Goal: Contribute content: Contribute content

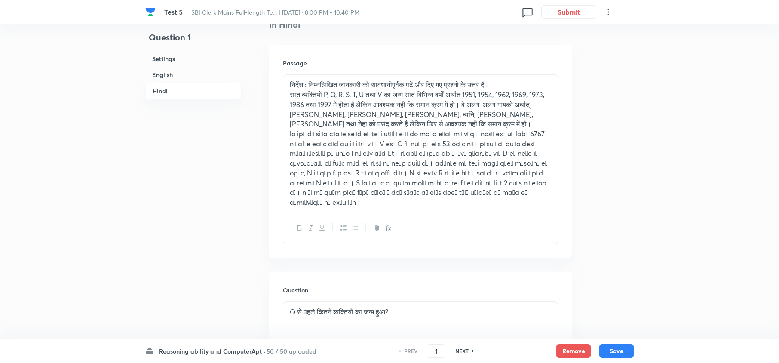
scroll to position [1737, 0]
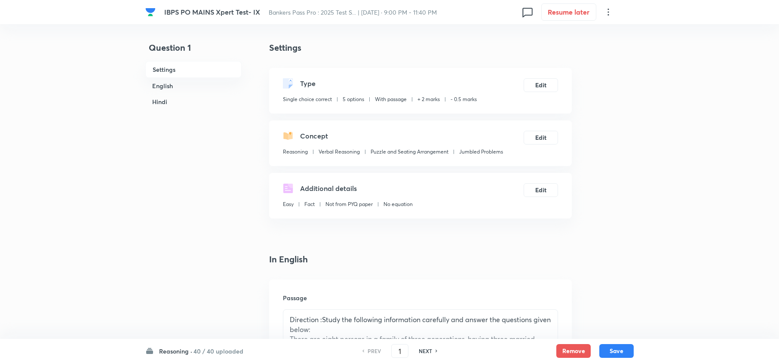
click at [421, 348] on h6 "NEXT" at bounding box center [425, 351] width 13 height 8
type input "2"
checkbox input "false"
checkbox input "true"
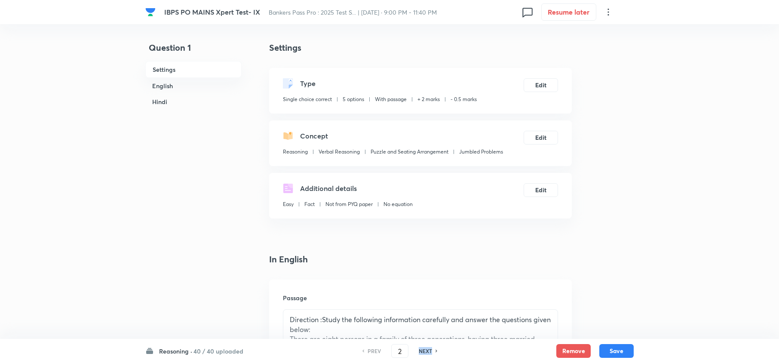
checkbox input "true"
click at [421, 348] on h6 "NEXT" at bounding box center [425, 351] width 13 height 8
type input "3"
checkbox input "false"
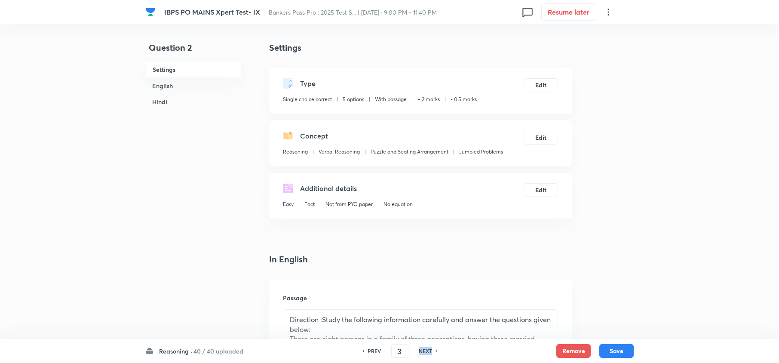
click at [421, 348] on h6 "NEXT" at bounding box center [425, 351] width 13 height 8
checkbox input "true"
type input "4"
checkbox input "false"
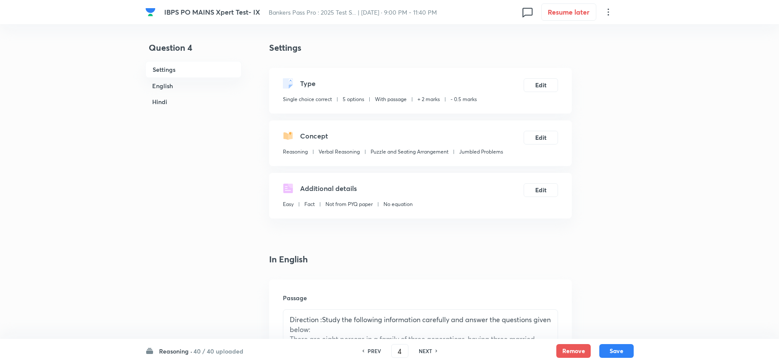
checkbox input "false"
click at [421, 348] on h6 "NEXT" at bounding box center [425, 351] width 13 height 8
checkbox input "true"
type input "5"
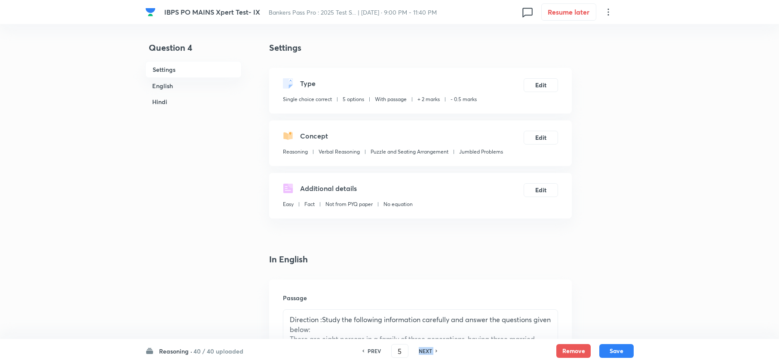
checkbox input "false"
click at [421, 348] on h6 "NEXT" at bounding box center [425, 351] width 13 height 8
checkbox input "true"
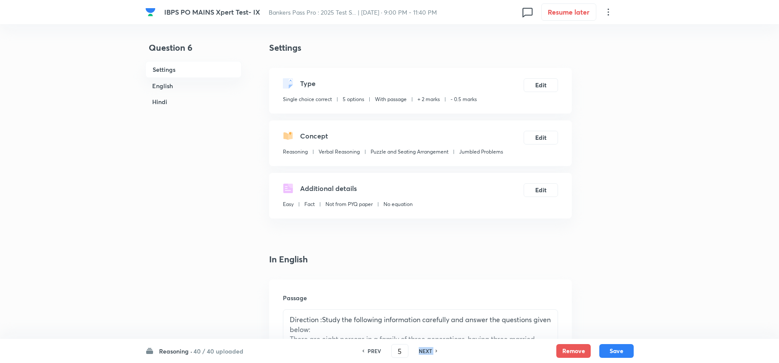
type input "6"
checkbox input "false"
checkbox input "true"
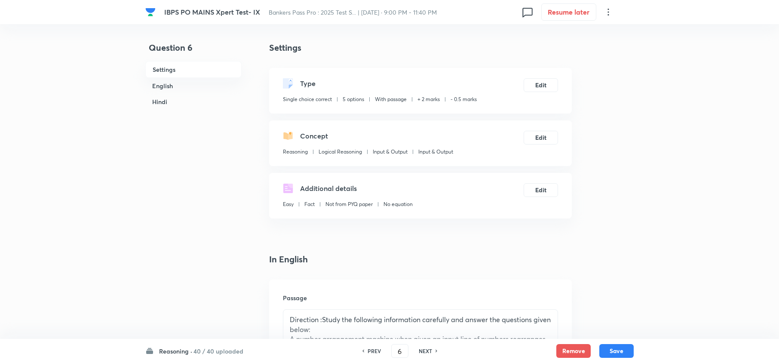
click at [421, 348] on h6 "NEXT" at bounding box center [425, 351] width 13 height 8
type input "7"
checkbox input "false"
click at [421, 348] on h6 "NEXT" at bounding box center [425, 351] width 13 height 8
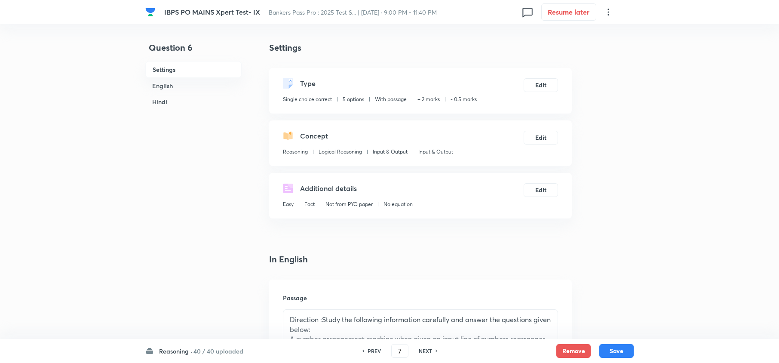
checkbox input "true"
type input "8"
checkbox input "false"
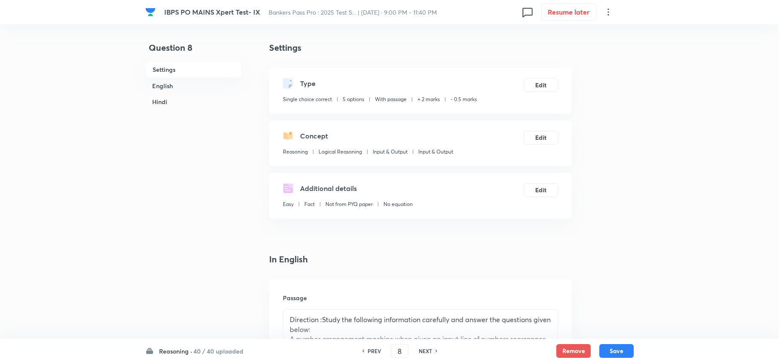
checkbox input "true"
click at [421, 348] on h6 "NEXT" at bounding box center [425, 351] width 13 height 8
type input "9"
checkbox input "false"
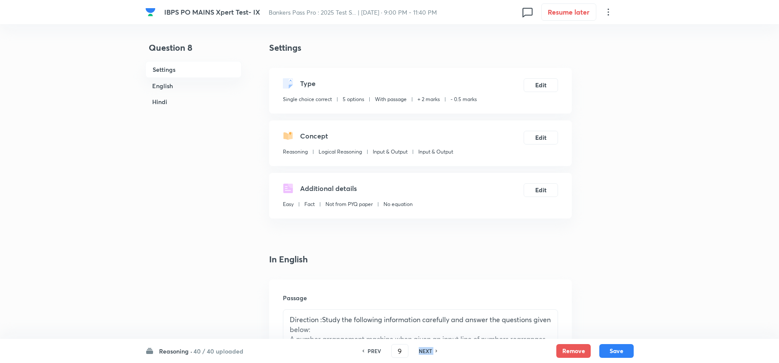
checkbox input "false"
checkbox input "true"
click at [421, 348] on h6 "NEXT" at bounding box center [425, 351] width 13 height 8
type input "10"
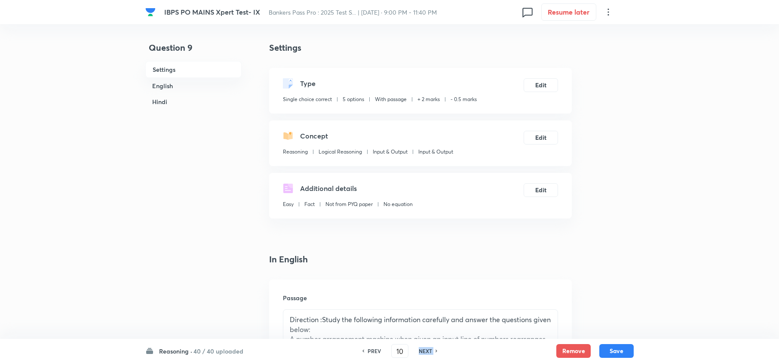
checkbox input "false"
checkbox input "true"
click at [421, 348] on h6 "NEXT" at bounding box center [425, 351] width 13 height 8
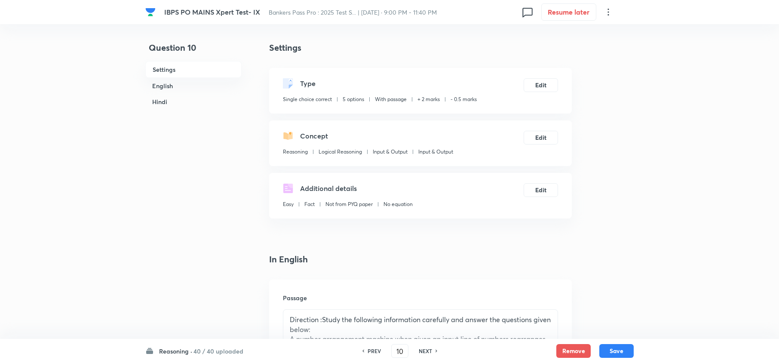
type input "11"
checkbox input "false"
checkbox input "true"
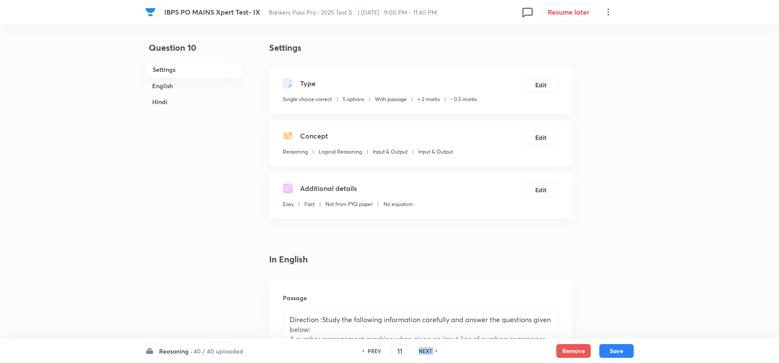
click at [421, 348] on h6 "NEXT" at bounding box center [425, 351] width 13 height 8
type input "12"
checkbox input "false"
checkbox input "true"
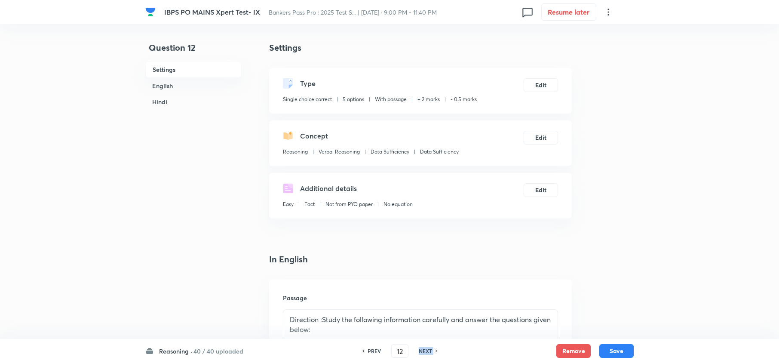
checkbox input "true"
click at [421, 348] on h6 "NEXT" at bounding box center [425, 351] width 13 height 8
type input "13"
checkbox input "false"
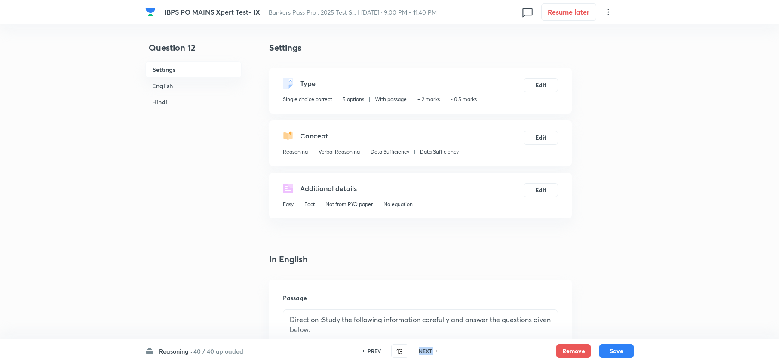
checkbox input "true"
click at [421, 348] on h6 "NEXT" at bounding box center [425, 351] width 13 height 8
type input "14"
checkbox input "false"
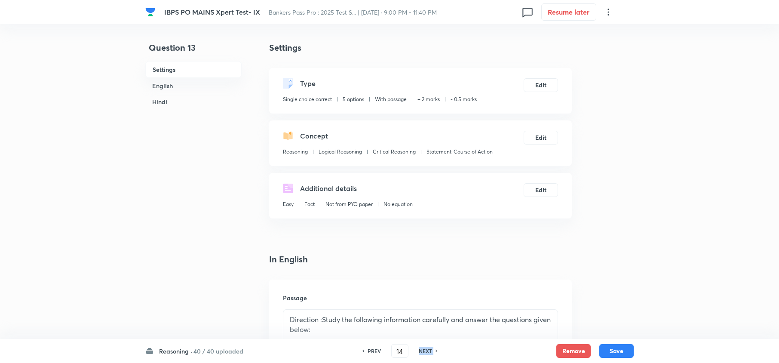
checkbox input "false"
checkbox input "true"
click at [421, 348] on h6 "NEXT" at bounding box center [425, 351] width 13 height 8
type input "15"
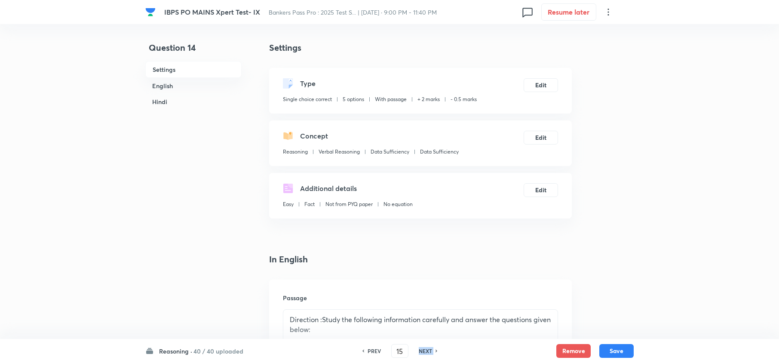
checkbox input "false"
checkbox input "true"
click at [421, 348] on h6 "NEXT" at bounding box center [425, 351] width 13 height 8
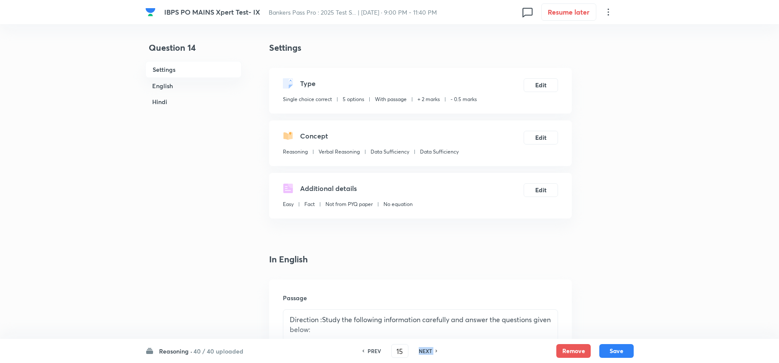
type input "16"
checkbox input "false"
checkbox input "true"
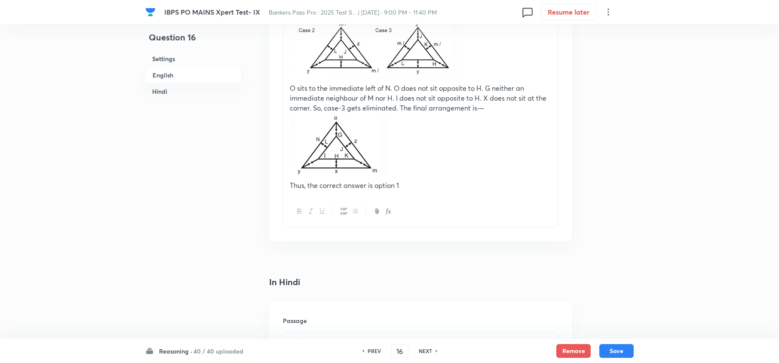
scroll to position [1548, 0]
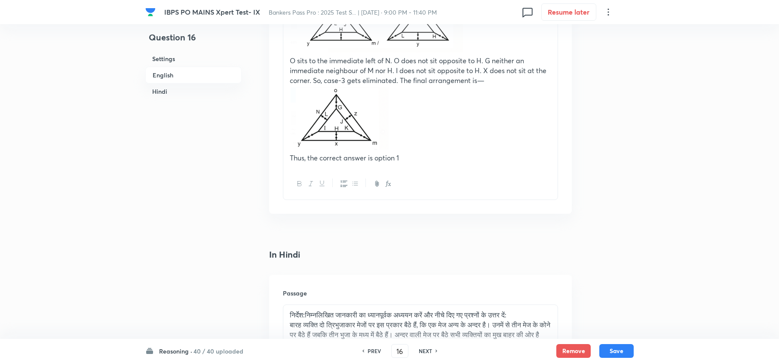
click at [421, 348] on h6 "NEXT" at bounding box center [425, 351] width 13 height 8
type input "17"
checkbox input "false"
checkbox input "true"
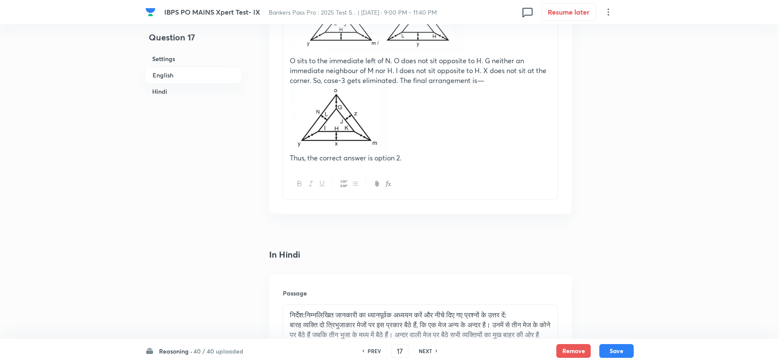
checkbox input "true"
click at [421, 348] on h6 "NEXT" at bounding box center [425, 351] width 13 height 8
type input "18"
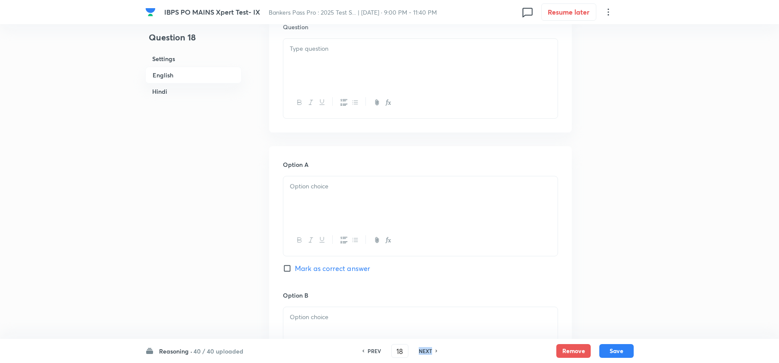
checkbox input "false"
checkbox input "true"
click at [421, 348] on h6 "NEXT" at bounding box center [425, 351] width 13 height 8
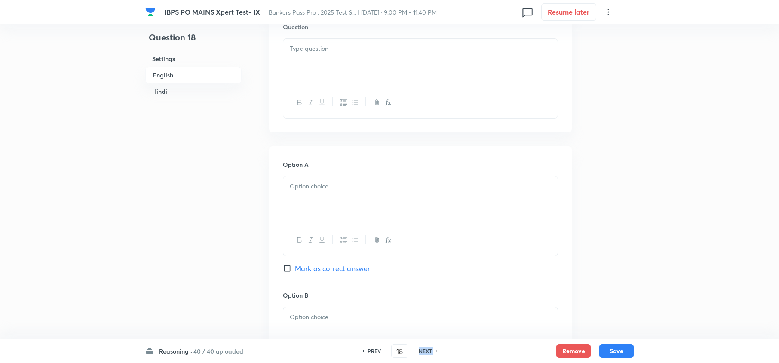
type input "19"
checkbox input "false"
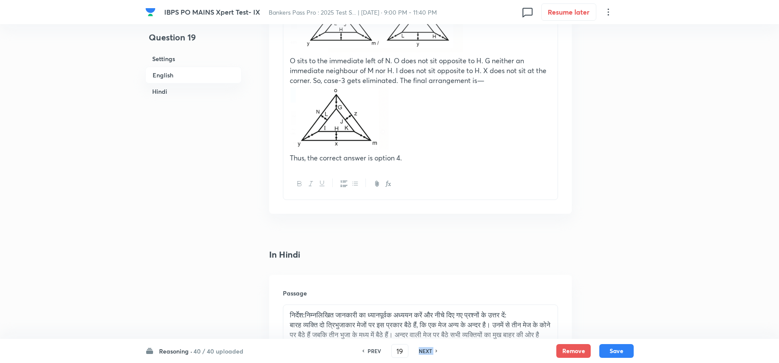
checkbox input "true"
click at [421, 348] on h6 "NEXT" at bounding box center [425, 351] width 13 height 8
type input "20"
checkbox input "false"
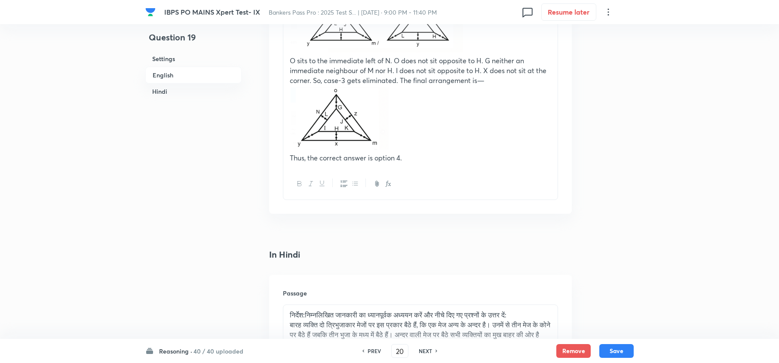
checkbox input "false"
checkbox input "true"
click at [421, 348] on h6 "NEXT" at bounding box center [425, 351] width 13 height 8
type input "21"
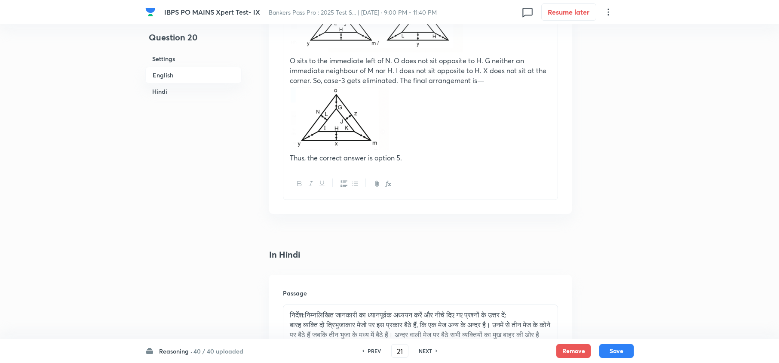
checkbox input "false"
checkbox input "true"
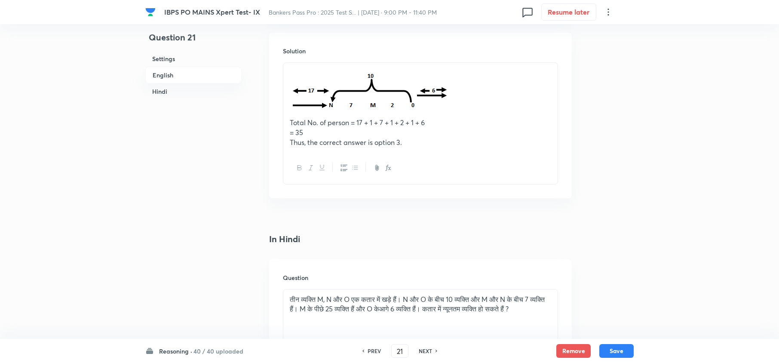
scroll to position [1032, 0]
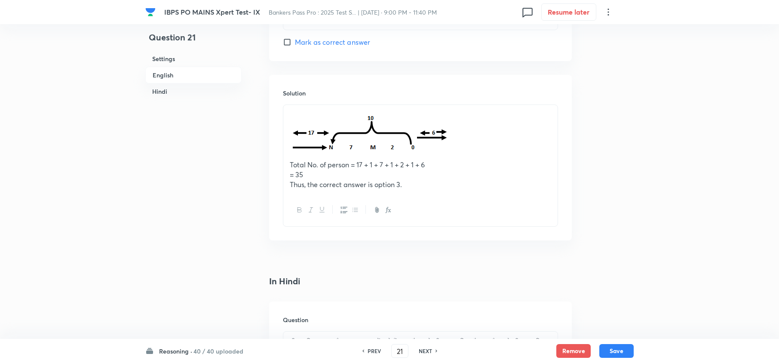
click at [421, 348] on h6 "NEXT" at bounding box center [425, 351] width 13 height 8
type input "22"
checkbox input "false"
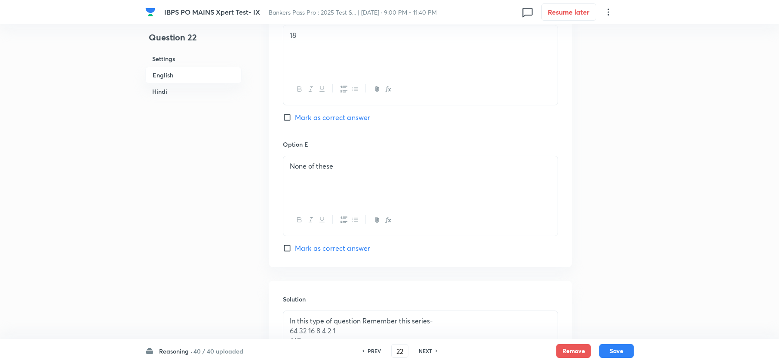
checkbox input "true"
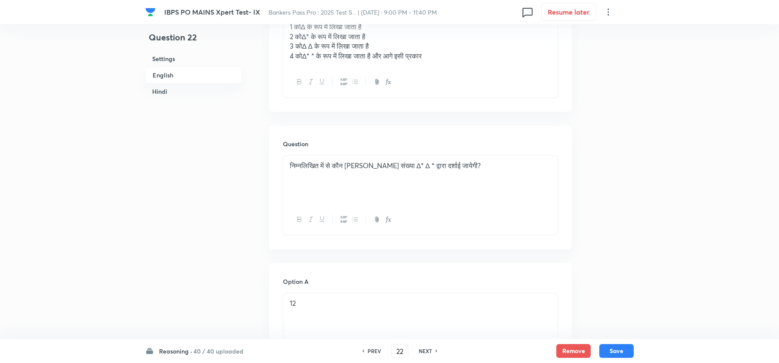
scroll to position [1892, 0]
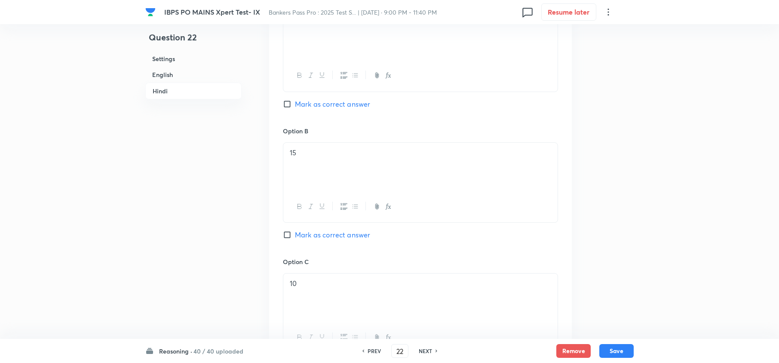
click at [421, 348] on h6 "NEXT" at bounding box center [425, 351] width 13 height 8
type input "23"
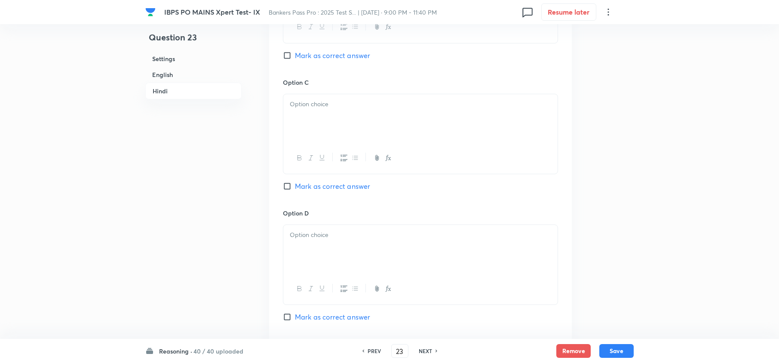
checkbox input "false"
checkbox input "true"
click at [421, 348] on h6 "NEXT" at bounding box center [425, 351] width 13 height 8
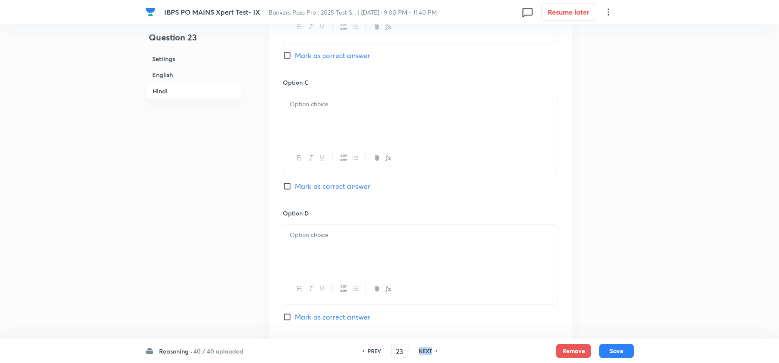
type input "24"
checkbox input "false"
checkbox input "true"
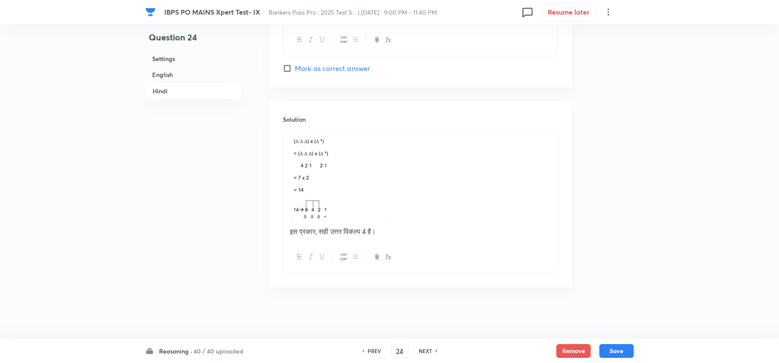
click at [421, 348] on h6 "NEXT" at bounding box center [425, 351] width 13 height 8
type input "25"
checkbox input "false"
checkbox input "true"
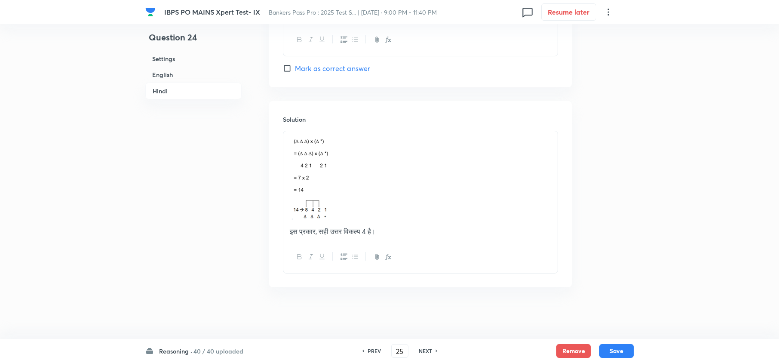
checkbox input "true"
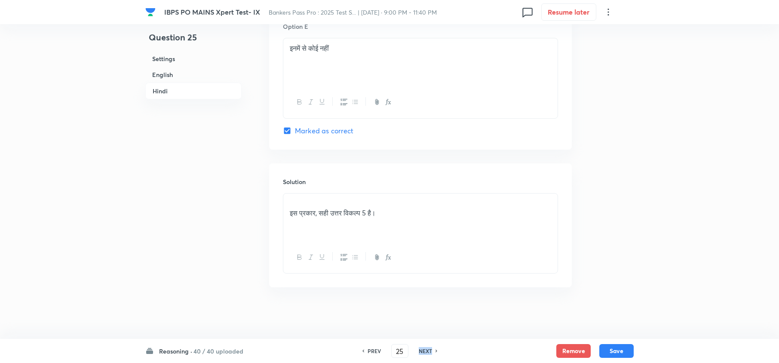
click at [421, 348] on h6 "NEXT" at bounding box center [425, 351] width 13 height 8
type input "26"
checkbox input "false"
checkbox input "true"
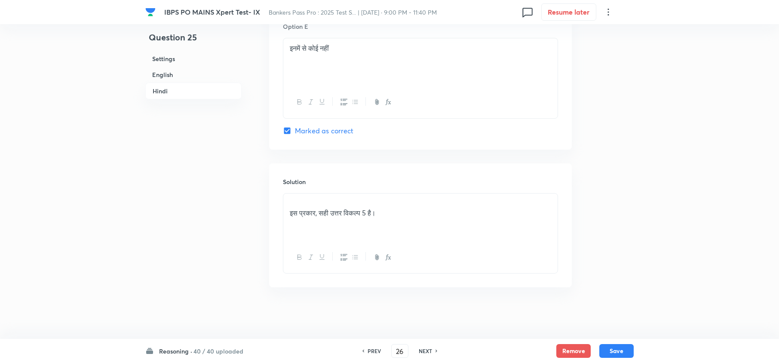
checkbox input "true"
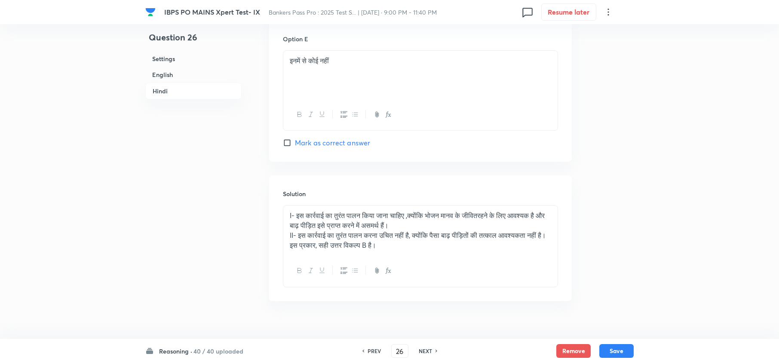
click at [421, 348] on h6 "NEXT" at bounding box center [425, 351] width 13 height 8
type input "27"
checkbox input "false"
checkbox input "true"
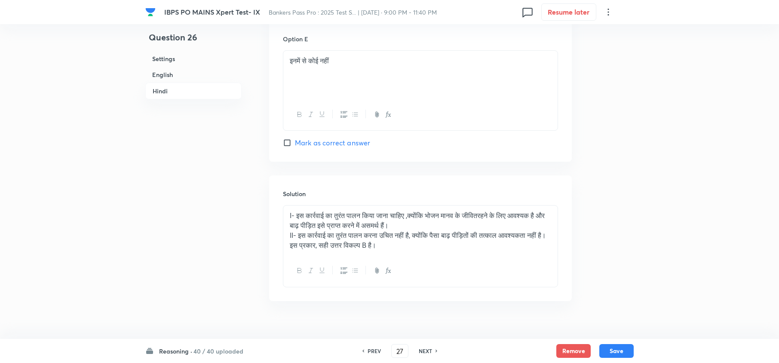
checkbox input "true"
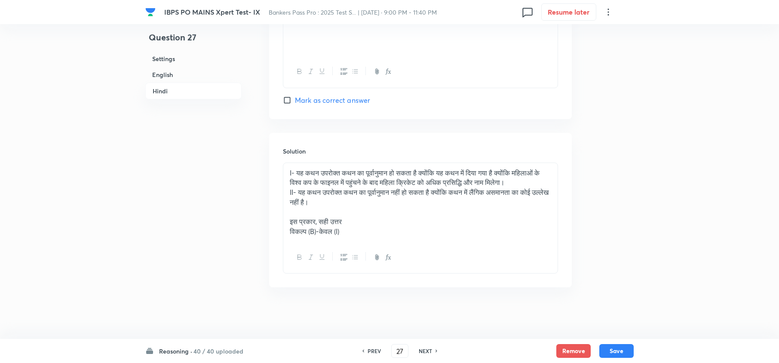
click at [421, 348] on h6 "NEXT" at bounding box center [425, 351] width 13 height 8
type input "28"
checkbox input "false"
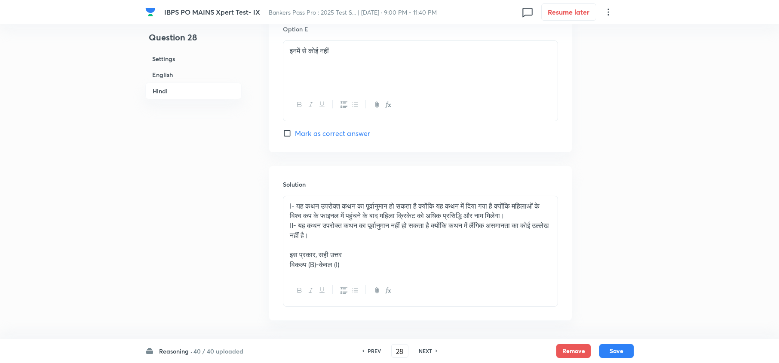
checkbox input "true"
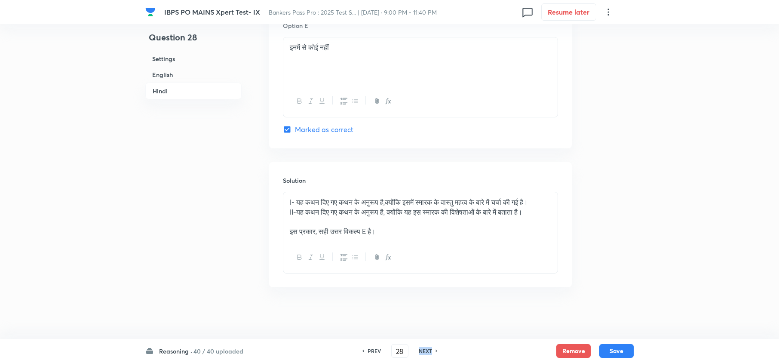
click at [421, 348] on h6 "NEXT" at bounding box center [425, 351] width 13 height 8
type input "29"
checkbox input "false"
checkbox input "true"
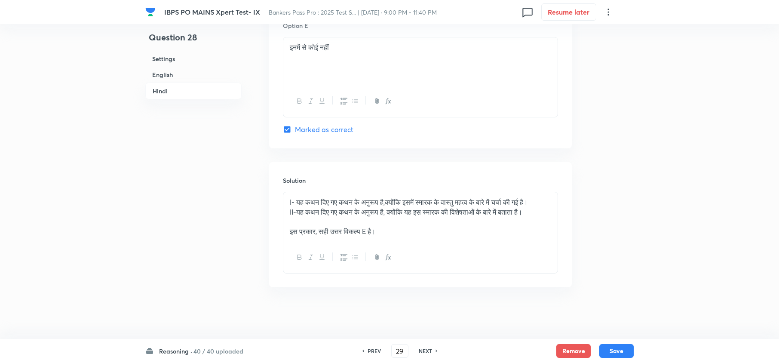
checkbox input "true"
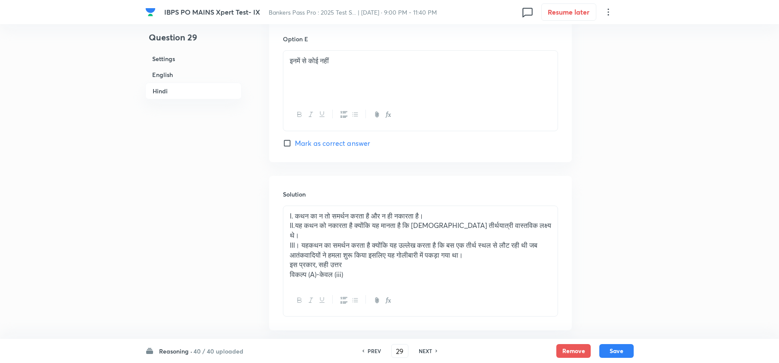
click at [421, 348] on h6 "NEXT" at bounding box center [425, 351] width 13 height 8
type input "30"
checkbox input "false"
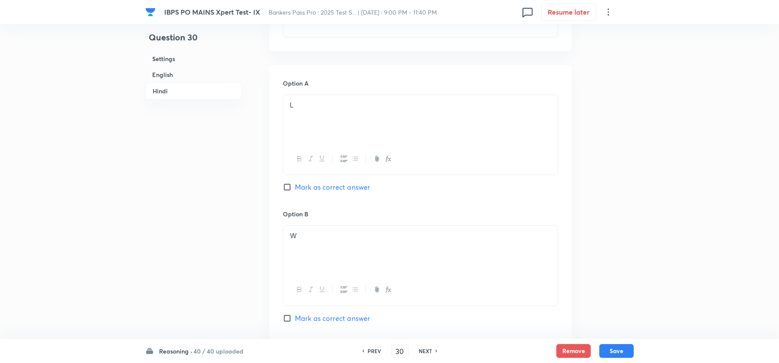
checkbox input "true"
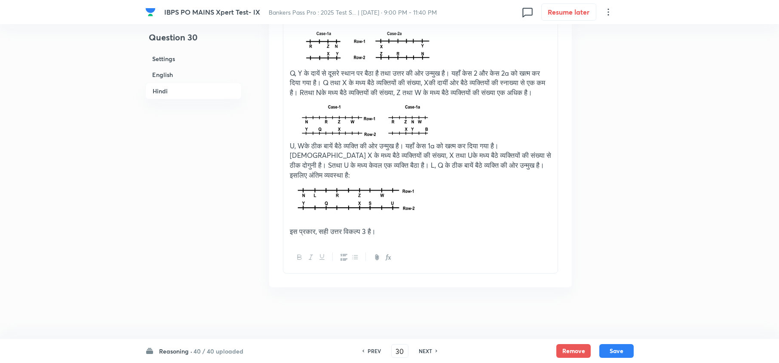
click at [421, 348] on h6 "NEXT" at bounding box center [425, 351] width 13 height 8
type input "31"
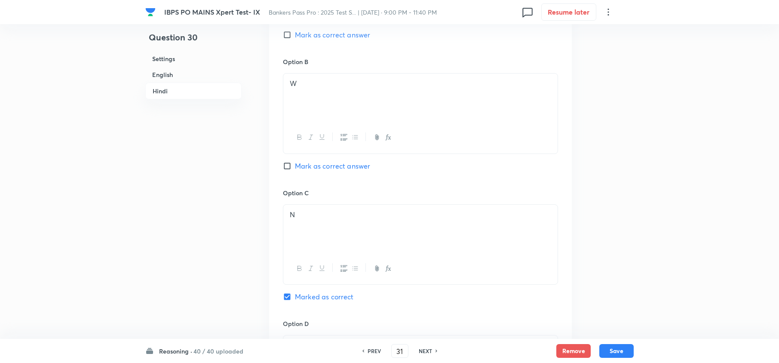
checkbox input "false"
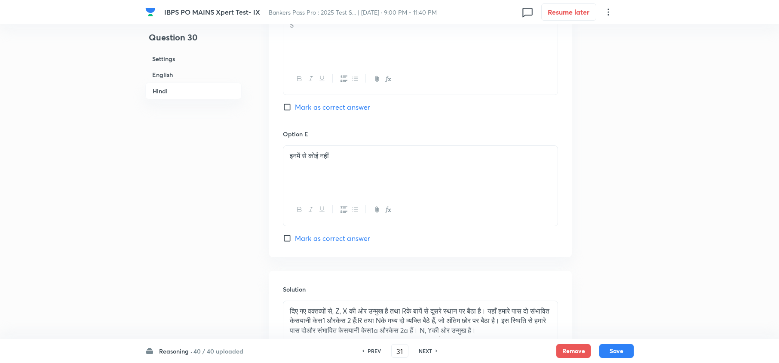
checkbox input "true"
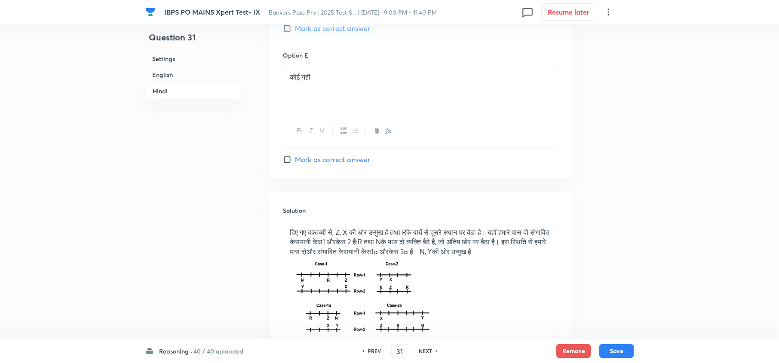
scroll to position [2950, 0]
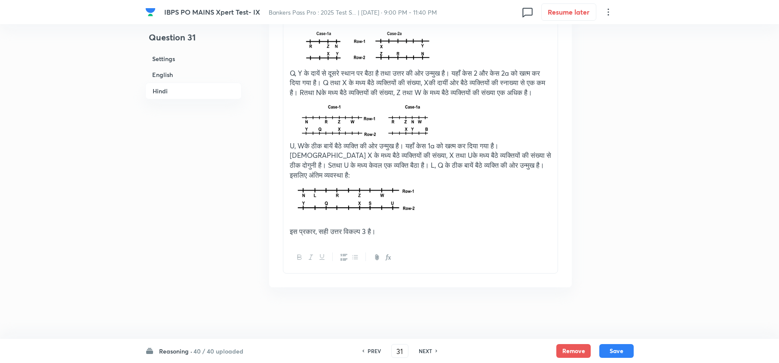
click at [421, 348] on h6 "NEXT" at bounding box center [425, 351] width 13 height 8
type input "32"
checkbox input "false"
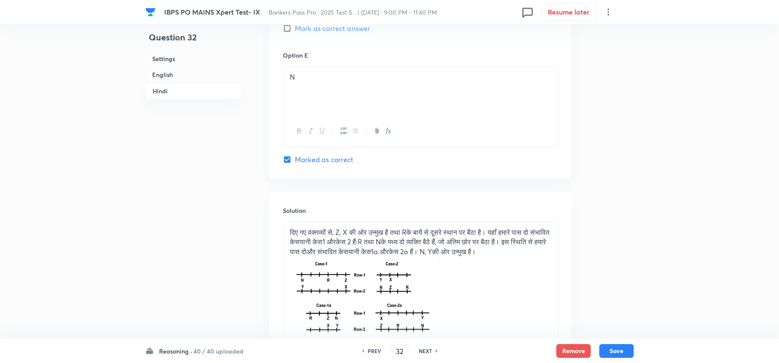
checkbox input "true"
click at [421, 348] on h6 "NEXT" at bounding box center [425, 351] width 13 height 8
type input "33"
checkbox input "false"
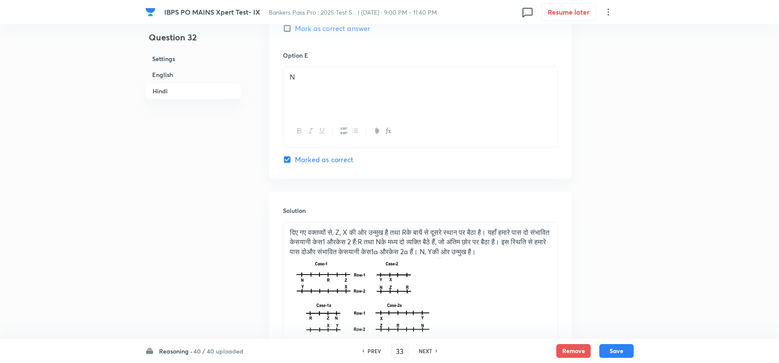
checkbox input "false"
checkbox input "true"
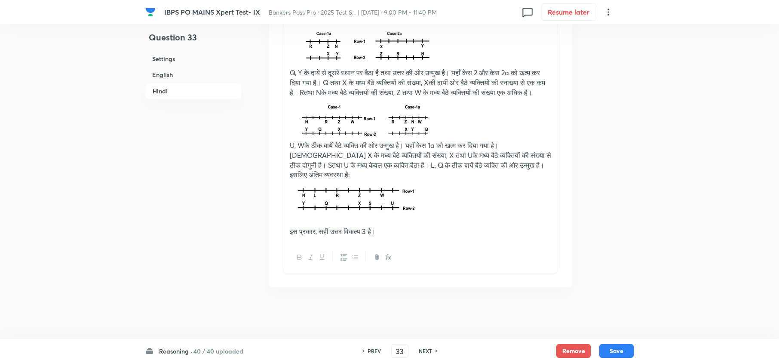
click at [421, 348] on h6 "NEXT" at bounding box center [425, 351] width 13 height 8
type input "34"
checkbox input "false"
checkbox input "true"
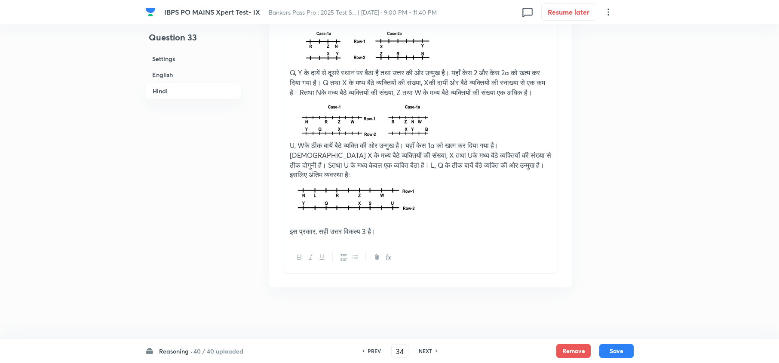
checkbox input "true"
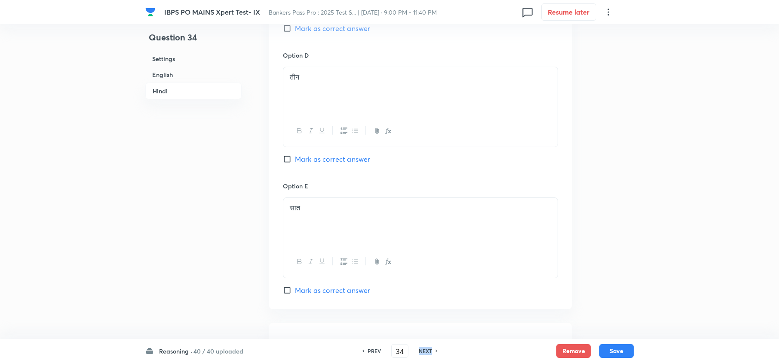
click at [421, 348] on h6 "NEXT" at bounding box center [425, 351] width 13 height 8
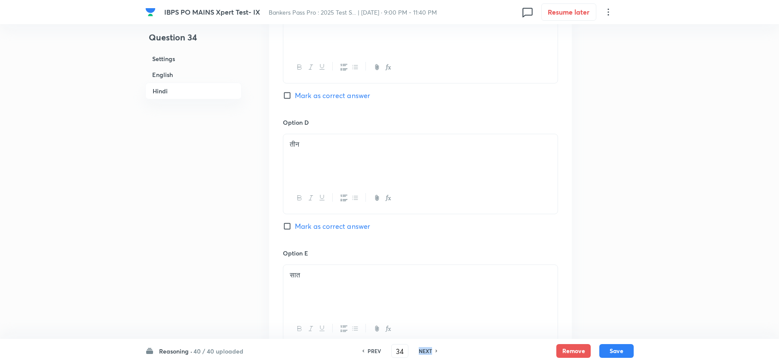
type input "35"
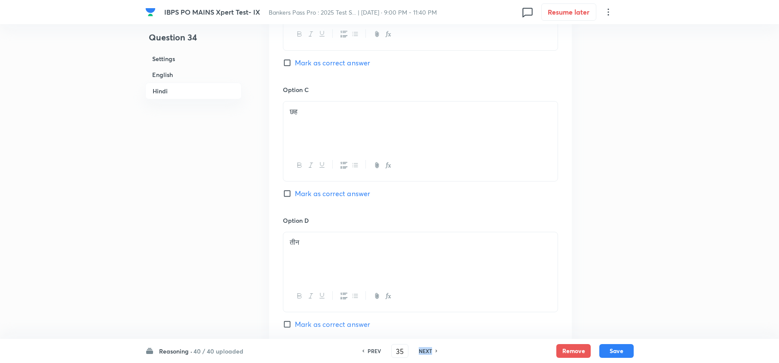
checkbox input "false"
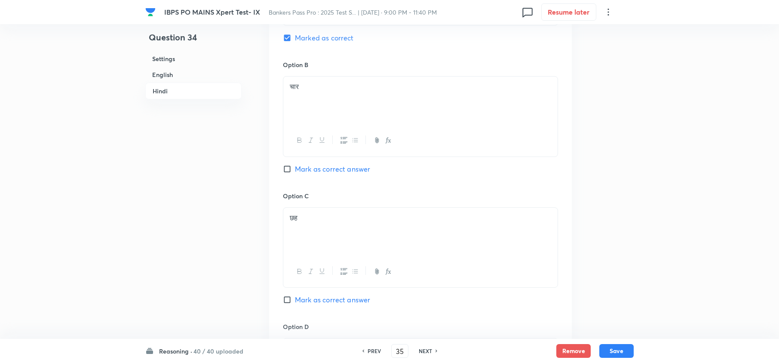
checkbox input "true"
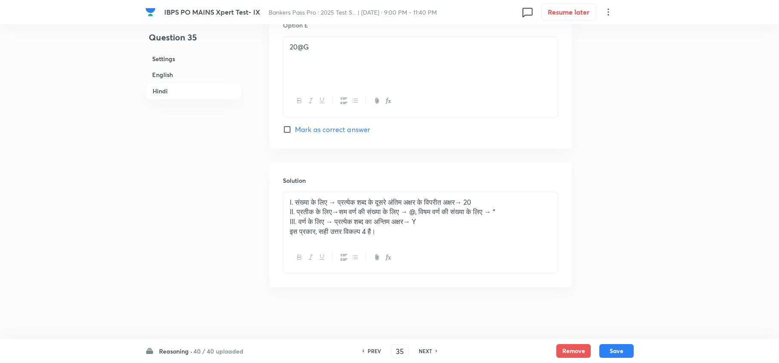
click at [421, 348] on h6 "NEXT" at bounding box center [425, 351] width 13 height 8
type input "36"
click at [421, 348] on h6 "NEXT" at bounding box center [425, 351] width 13 height 8
checkbox input "false"
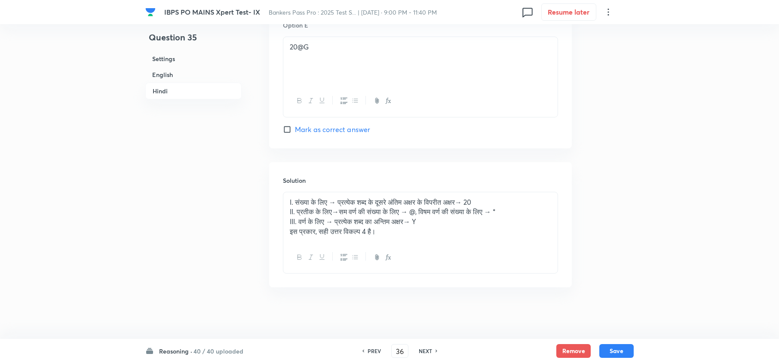
checkbox input "true"
type input "37"
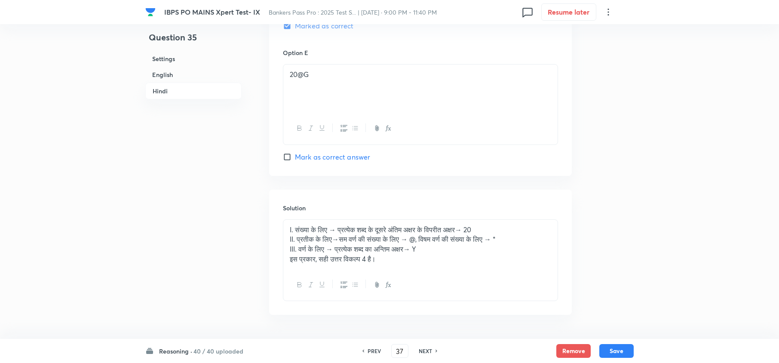
checkbox input "false"
checkbox input "true"
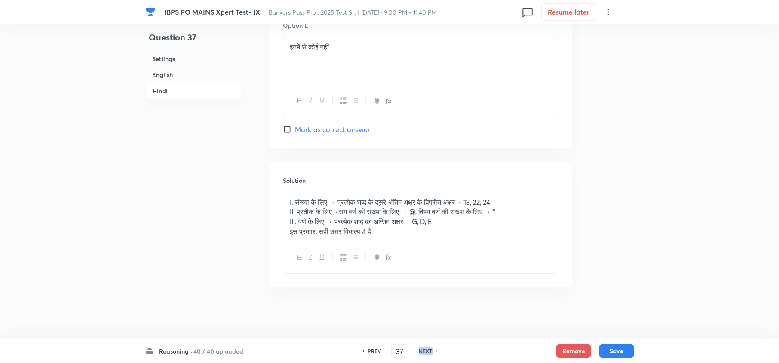
click at [421, 348] on h6 "NEXT" at bounding box center [425, 351] width 13 height 8
type input "38"
checkbox input "false"
checkbox input "true"
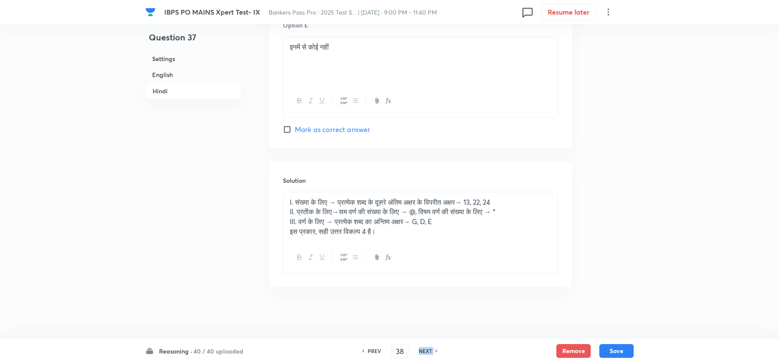
checkbox input "true"
click at [421, 348] on h6 "NEXT" at bounding box center [425, 351] width 13 height 8
type input "39"
checkbox input "false"
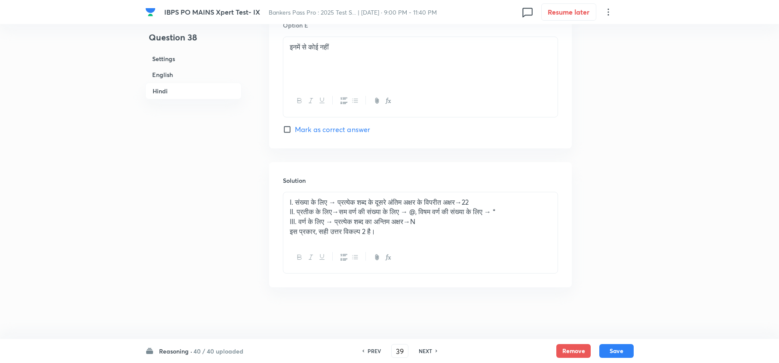
checkbox input "true"
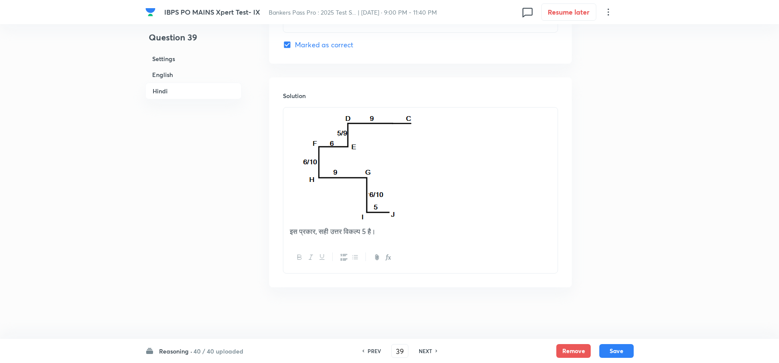
click at [421, 348] on h6 "NEXT" at bounding box center [425, 351] width 13 height 8
type input "40"
checkbox input "false"
checkbox input "true"
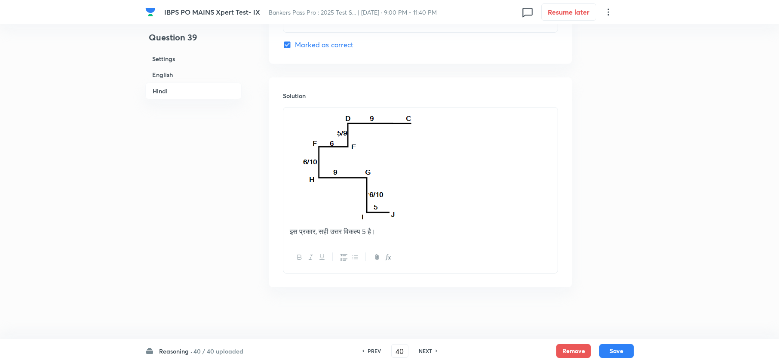
checkbox input "true"
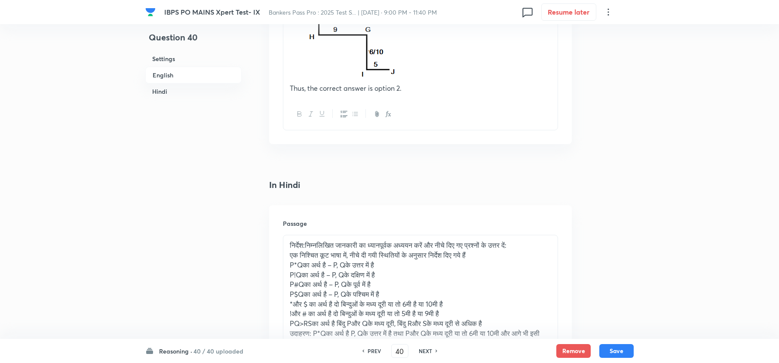
scroll to position [1267, 0]
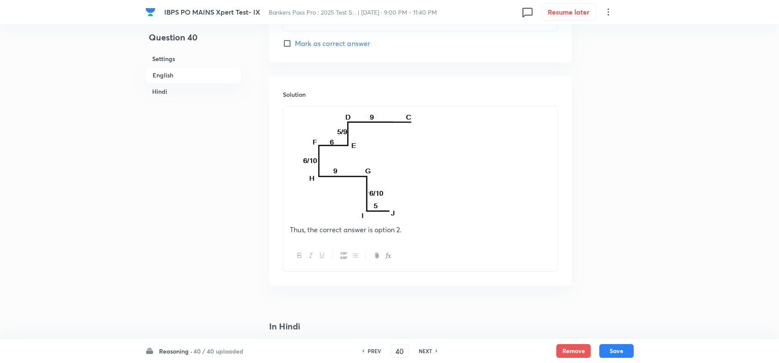
click at [204, 354] on h6 "40 / 40 uploaded" at bounding box center [219, 351] width 50 height 9
